Goal: Navigation & Orientation: Find specific page/section

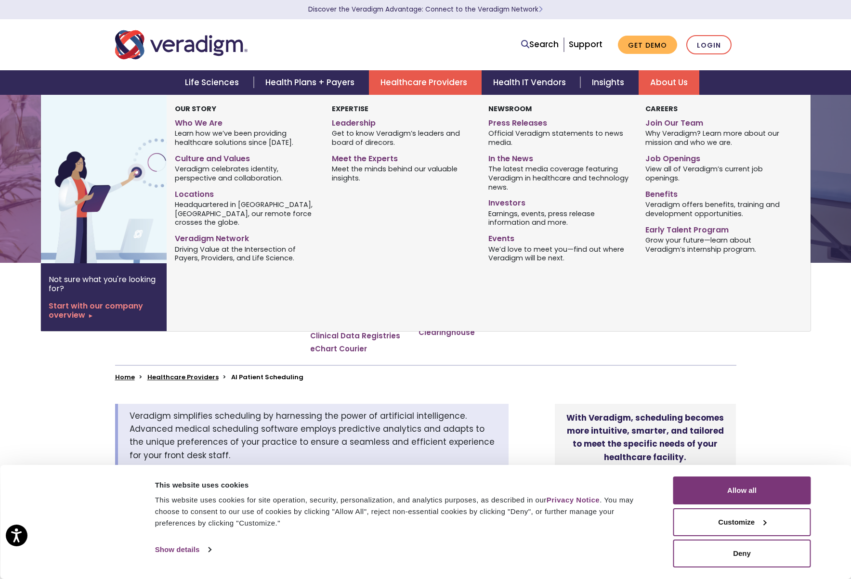
click at [649, 81] on link "About Us" at bounding box center [668, 82] width 61 height 25
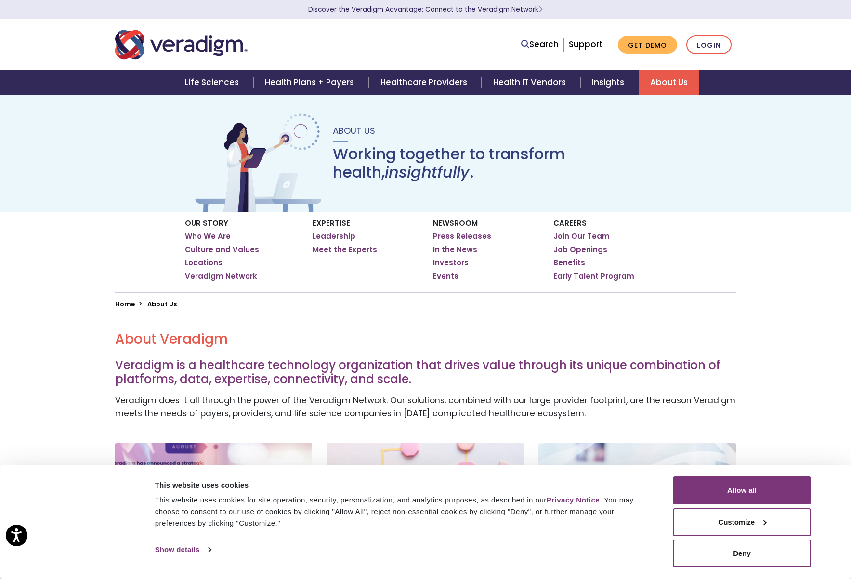
click at [211, 260] on link "Locations" at bounding box center [204, 263] width 38 height 10
